Goal: Information Seeking & Learning: Learn about a topic

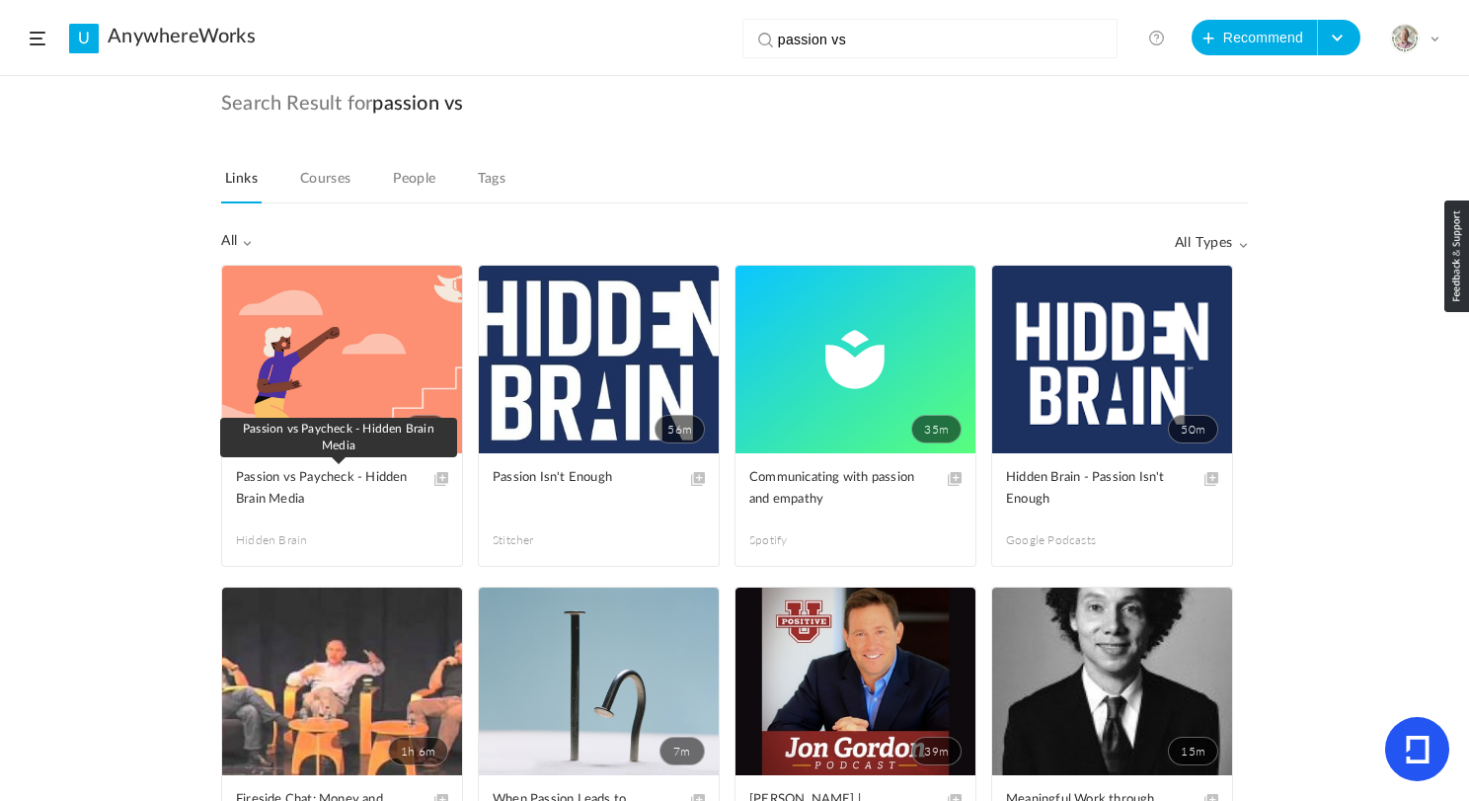
click at [327, 497] on span "Passion vs Paycheck - Hidden Brain Media" at bounding box center [327, 488] width 183 height 43
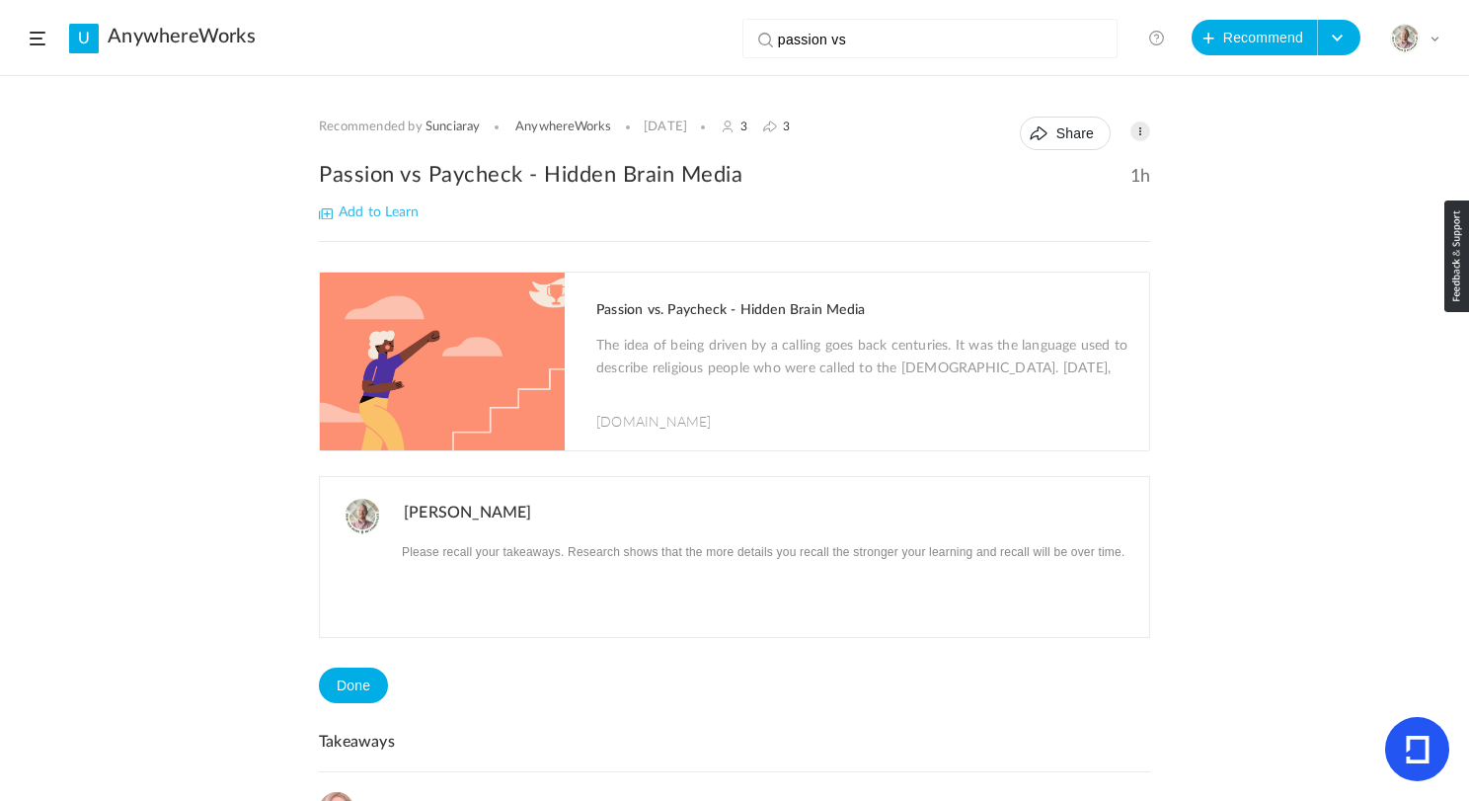
click at [867, 39] on input "passion vs" at bounding box center [934, 39] width 313 height 39
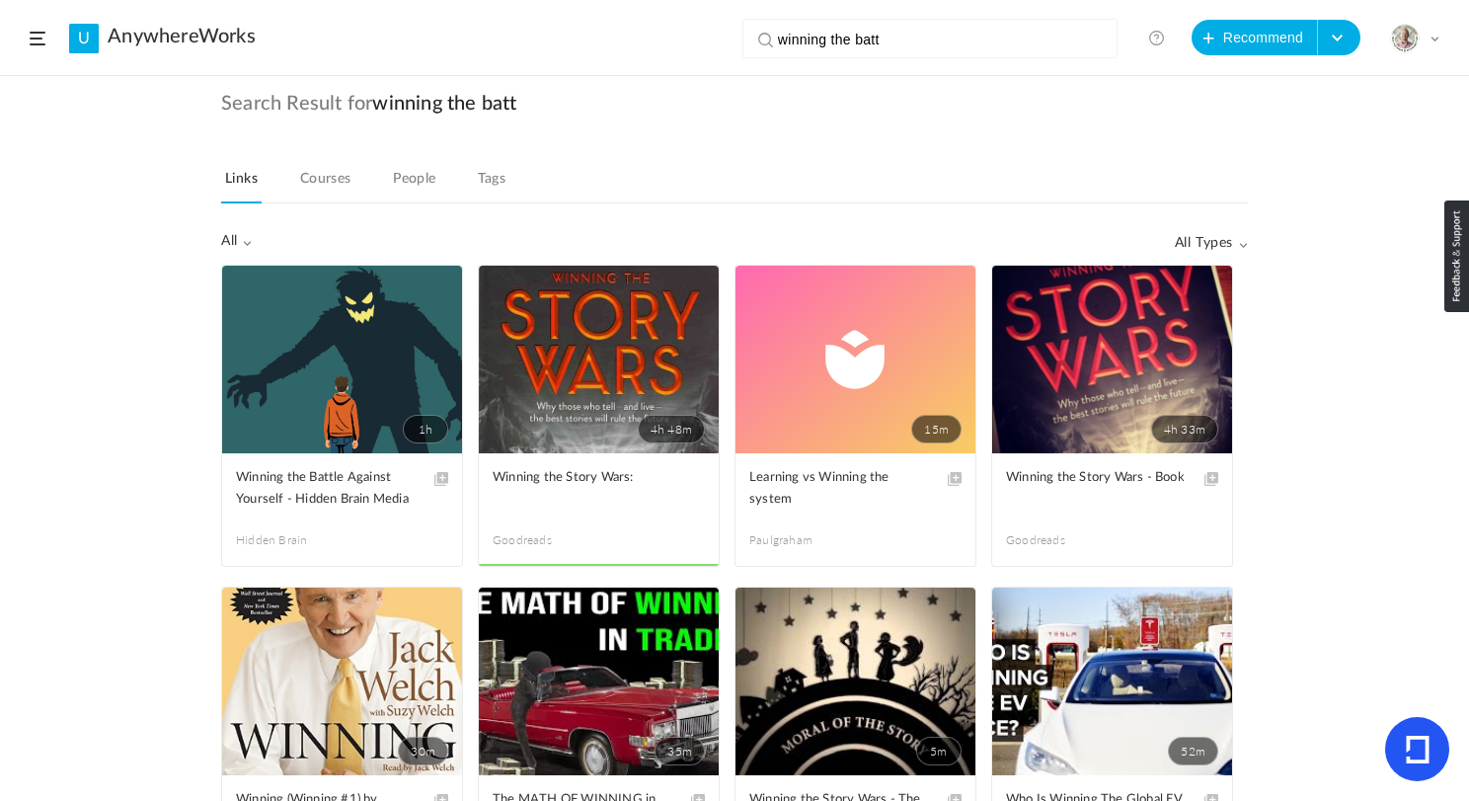
type input "winning the batt"
click at [308, 414] on link "1h" at bounding box center [342, 360] width 240 height 188
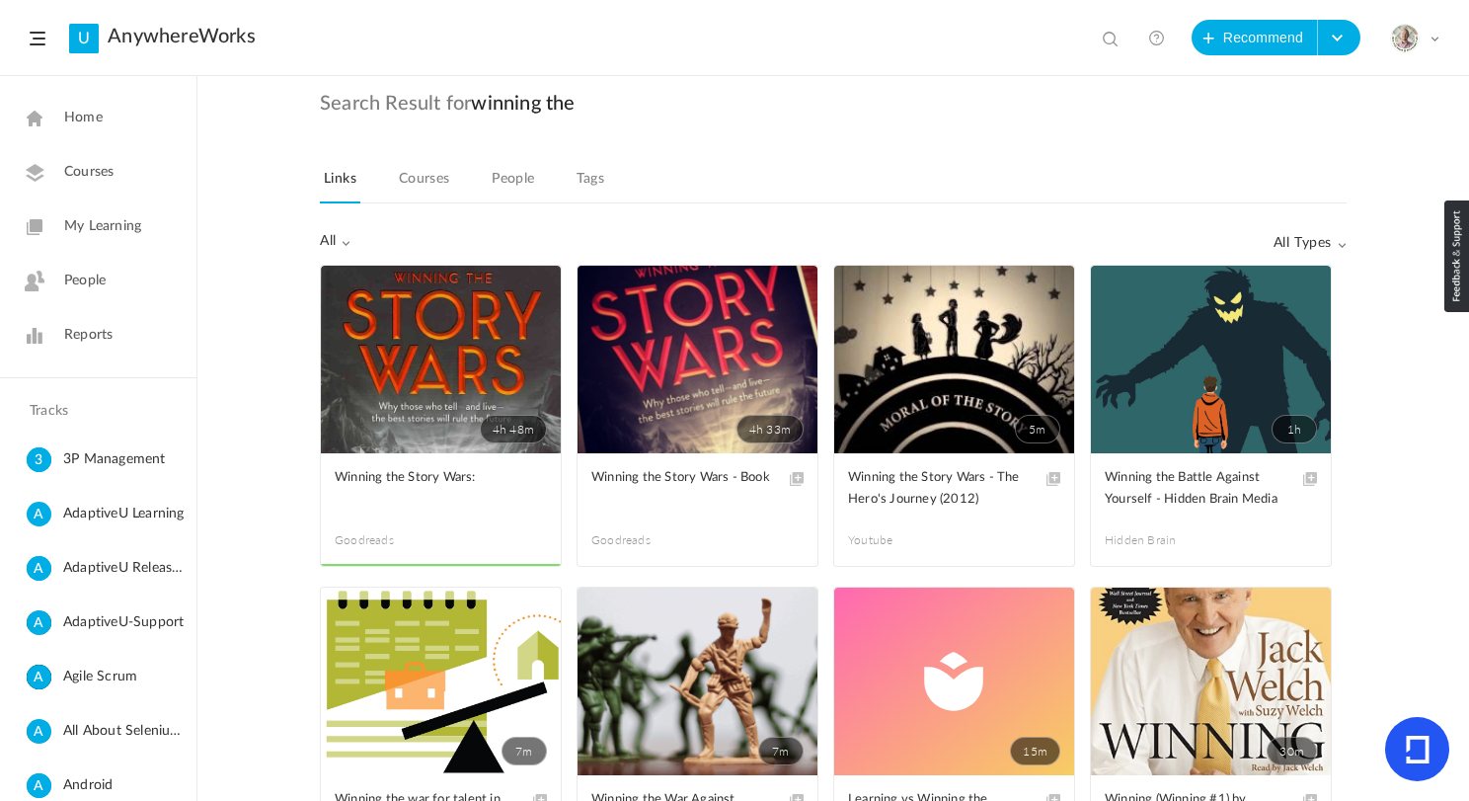
click at [93, 105] on link "Home" at bounding box center [98, 118] width 196 height 48
